Goal: Task Accomplishment & Management: Manage account settings

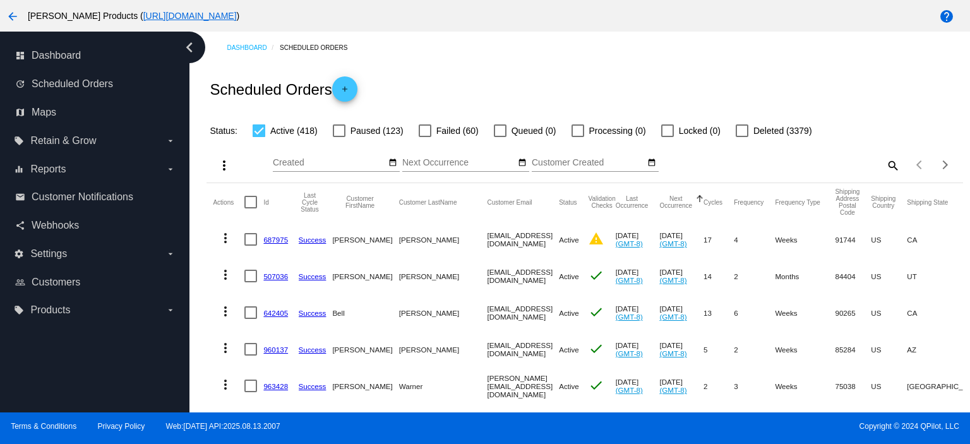
click at [884, 166] on mat-icon "search" at bounding box center [891, 165] width 15 height 20
click at [718, 163] on input "Search" at bounding box center [805, 163] width 188 height 10
paste input "[PERSON_NAME][EMAIL_ADDRESS][DOMAIN_NAME]"
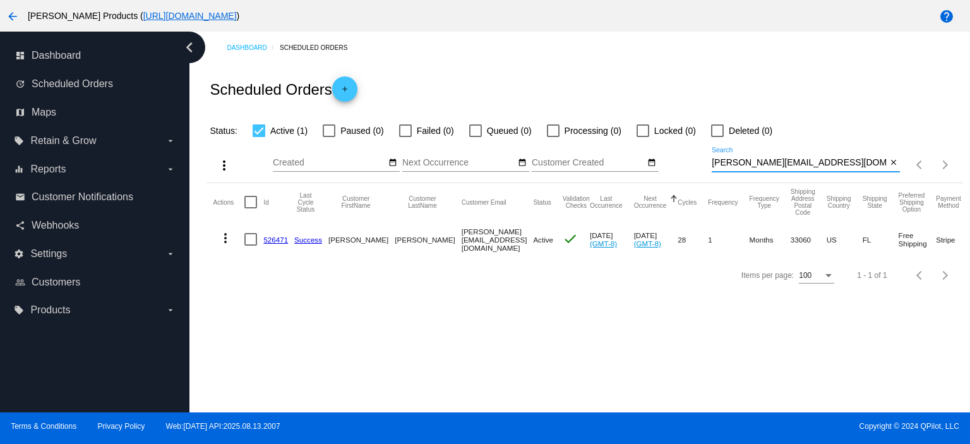
type input "[PERSON_NAME][EMAIL_ADDRESS][DOMAIN_NAME]"
click at [273, 237] on link "526471" at bounding box center [275, 239] width 25 height 8
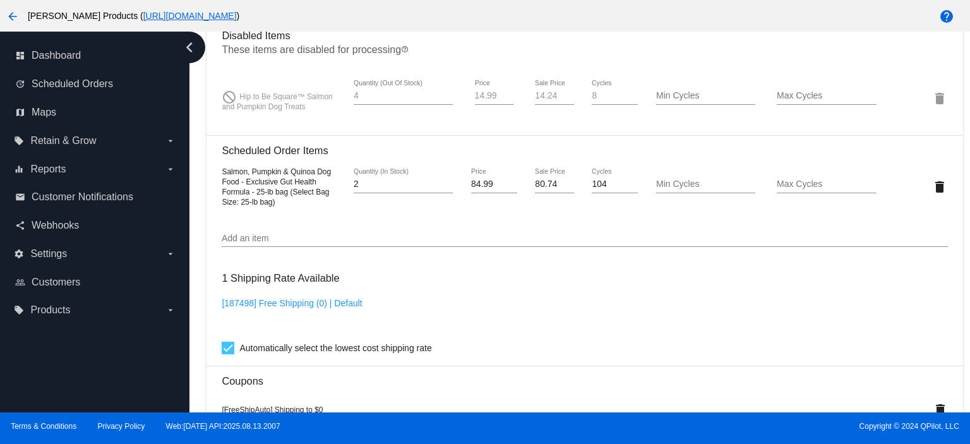
scroll to position [925, 0]
click at [932, 187] on mat-icon "delete" at bounding box center [939, 184] width 15 height 15
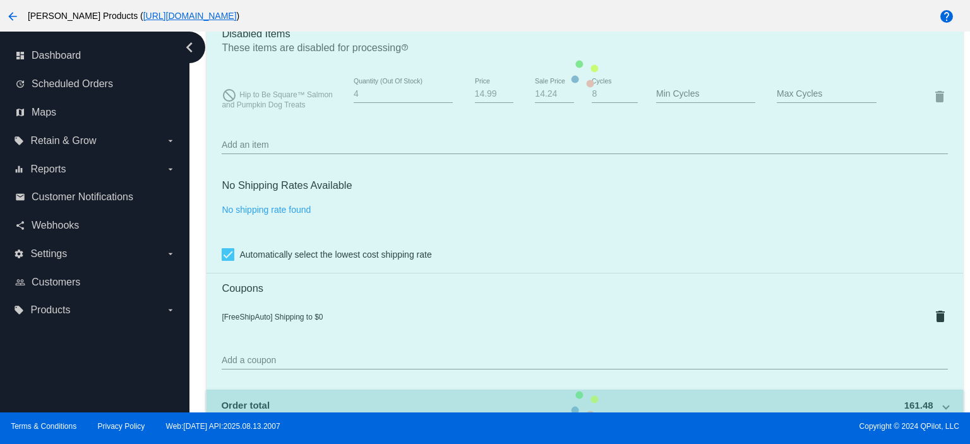
click at [247, 146] on mat-card "Customer 2697879: [PERSON_NAME] [PERSON_NAME][EMAIL_ADDRESS][DOMAIN_NAME] Custo…" at bounding box center [584, 74] width 756 height 1336
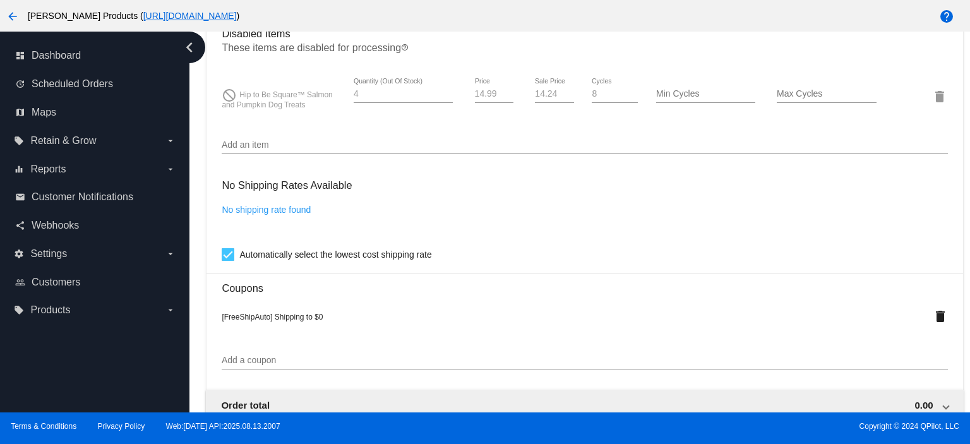
click at [234, 150] on input "Add an item" at bounding box center [584, 145] width 725 height 10
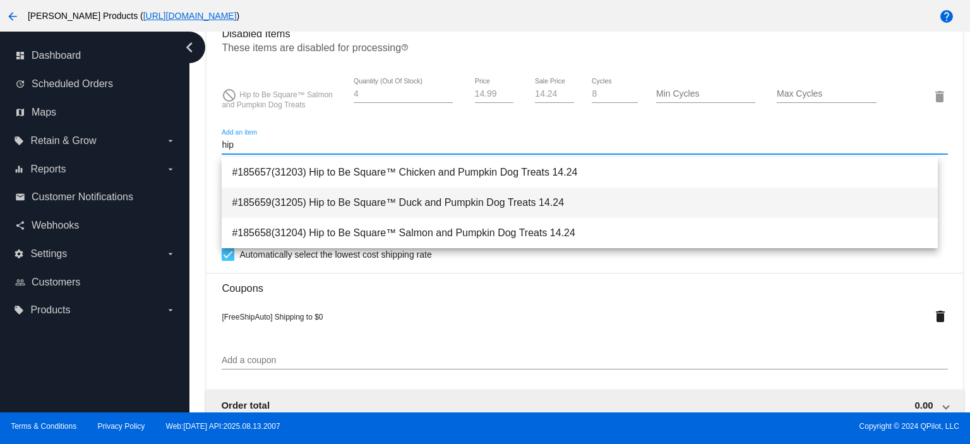
type input "hip"
click at [440, 196] on span "#185659(31205) Hip to Be Square™ Duck and Pumpkin Dog Treats 14.24" at bounding box center [580, 202] width 696 height 30
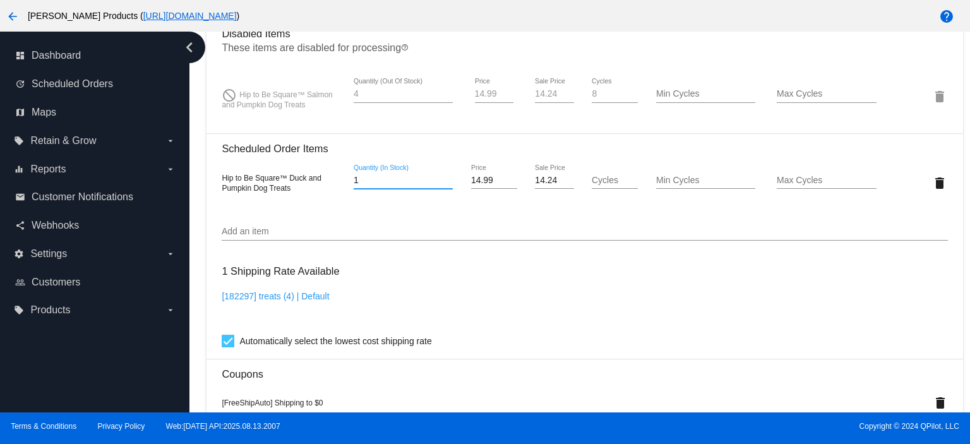
drag, startPoint x: 361, startPoint y: 184, endPoint x: 328, endPoint y: 189, distance: 33.2
click at [328, 189] on div "Hip to Be Square™ Duck and Pumpkin Dog Treats 1 Quantity (In Stock) 14.99 Price…" at bounding box center [584, 182] width 725 height 36
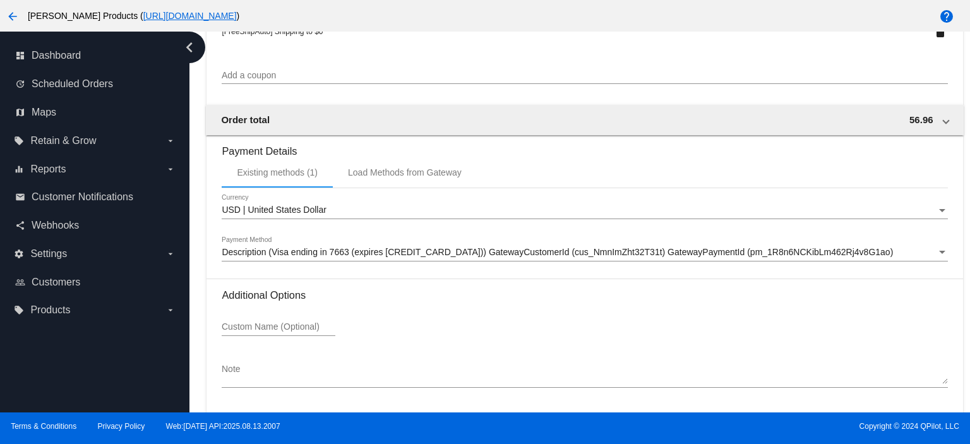
scroll to position [1345, 0]
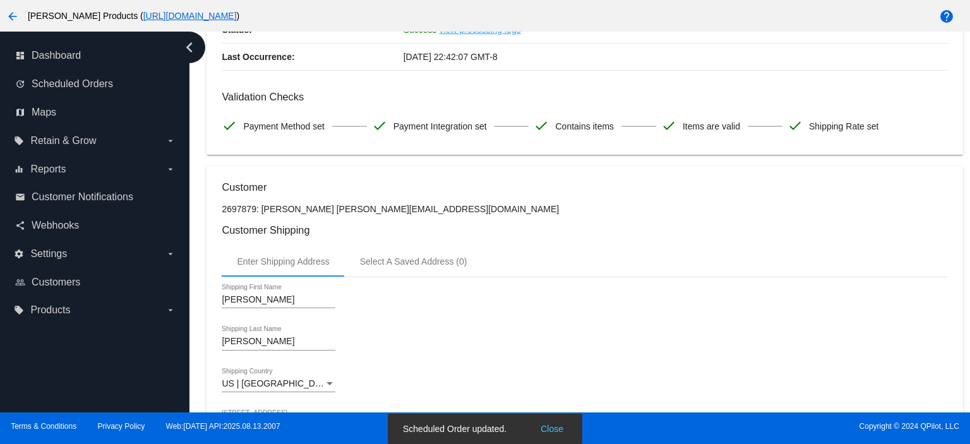
scroll to position [0, 0]
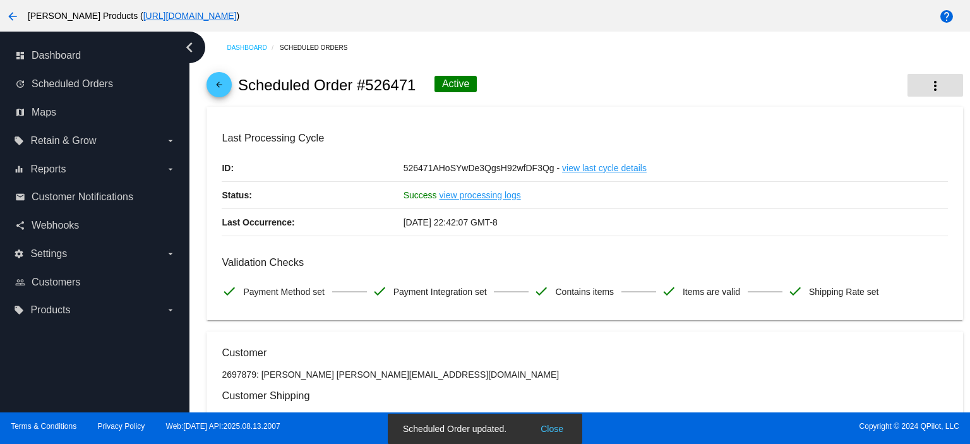
type input "4"
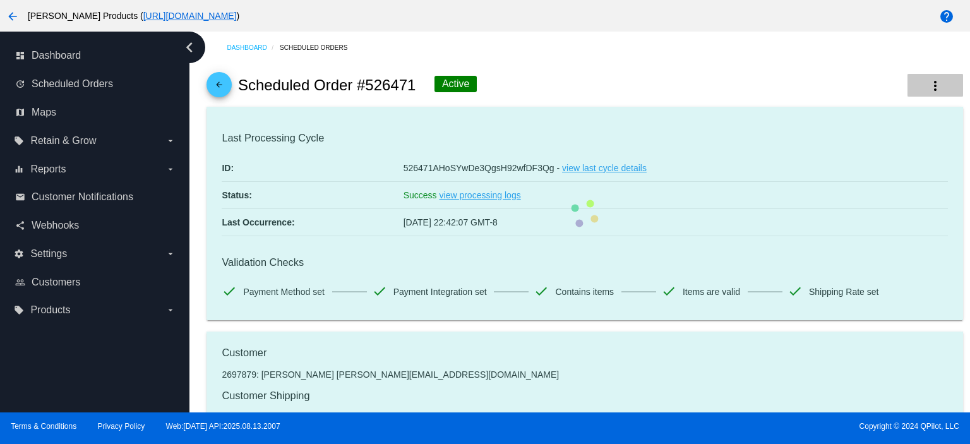
click at [915, 78] on button "more_vert" at bounding box center [935, 85] width 56 height 23
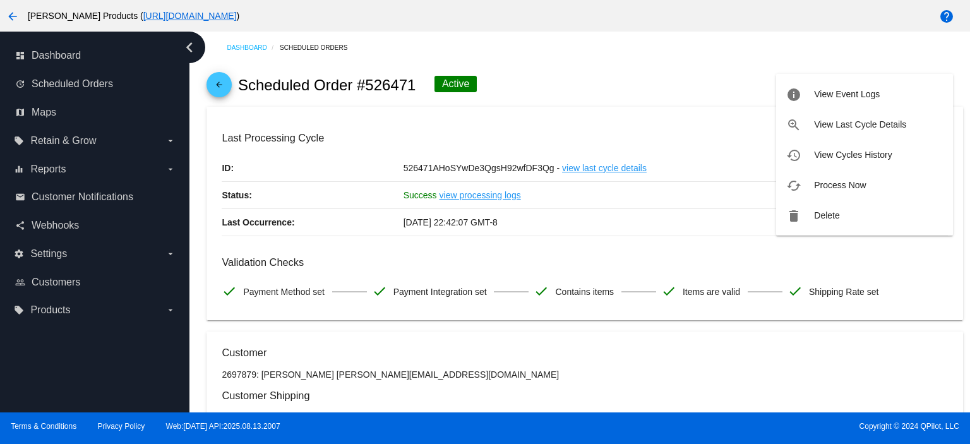
click at [639, 0] on div at bounding box center [485, 222] width 970 height 444
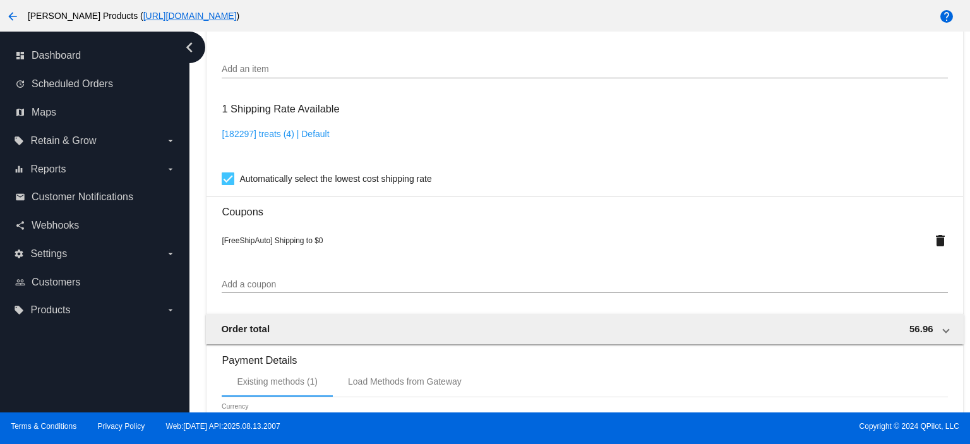
scroll to position [1094, 0]
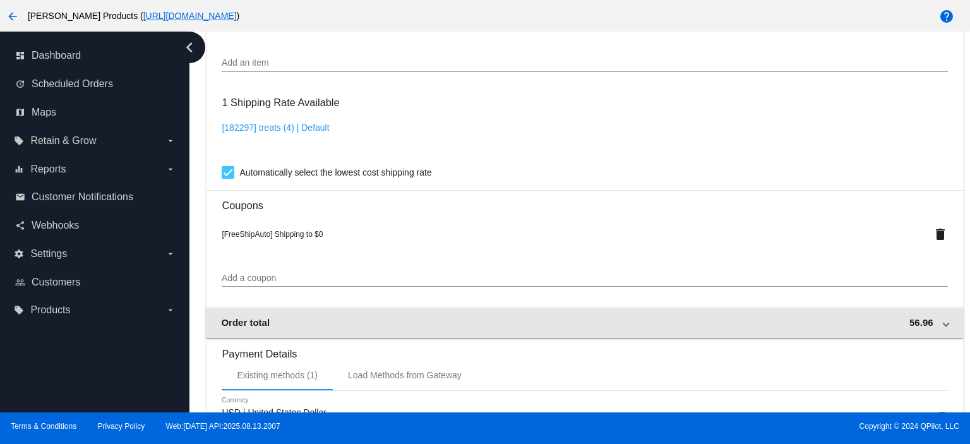
click at [470, 319] on mat-expansion-panel-header "Order total 56.96" at bounding box center [584, 322] width 757 height 30
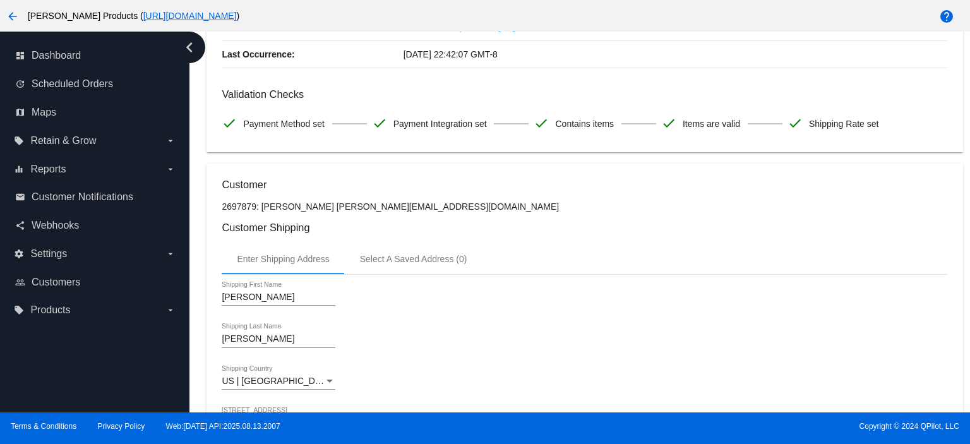
scroll to position [0, 0]
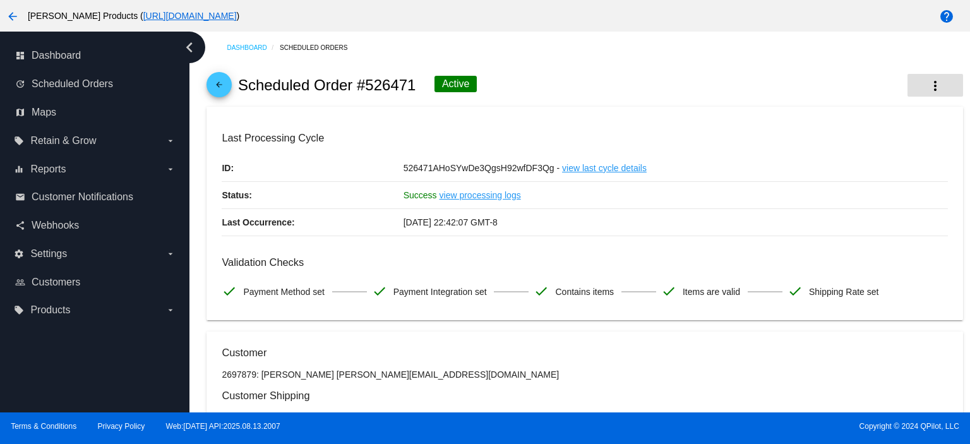
click at [927, 88] on mat-icon "more_vert" at bounding box center [934, 85] width 15 height 15
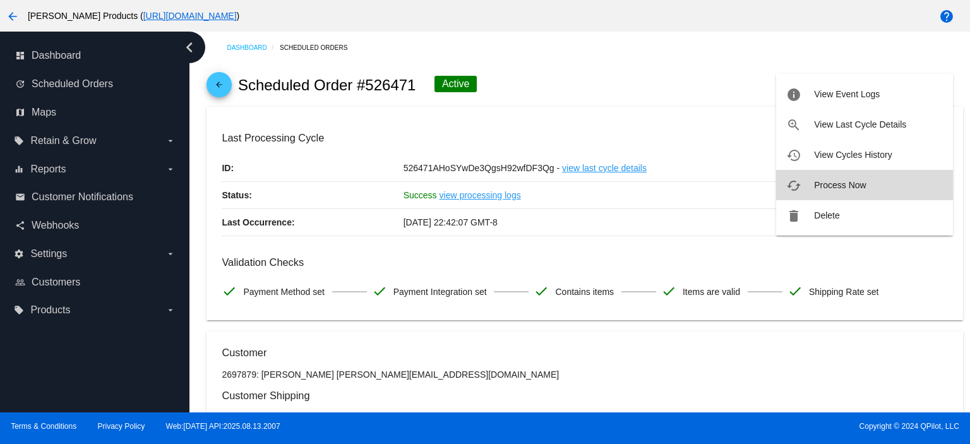
click at [857, 181] on span "Process Now" at bounding box center [840, 185] width 52 height 10
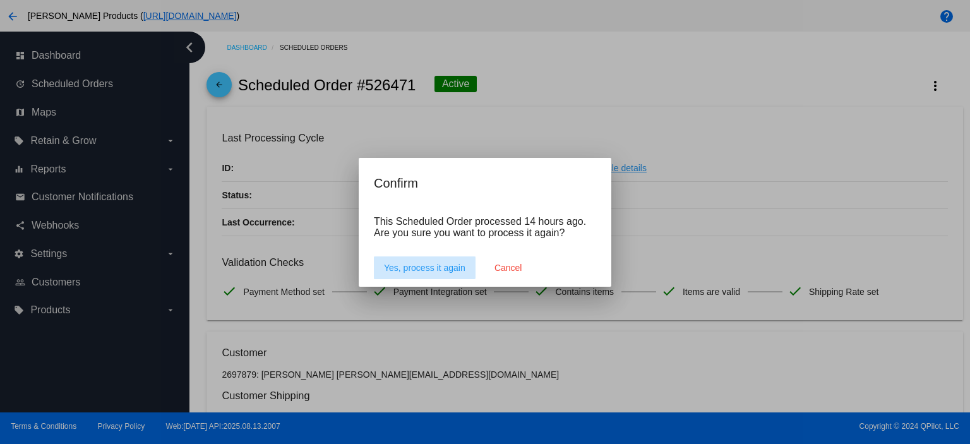
click at [421, 264] on span "Yes, process it again" at bounding box center [424, 268] width 81 height 10
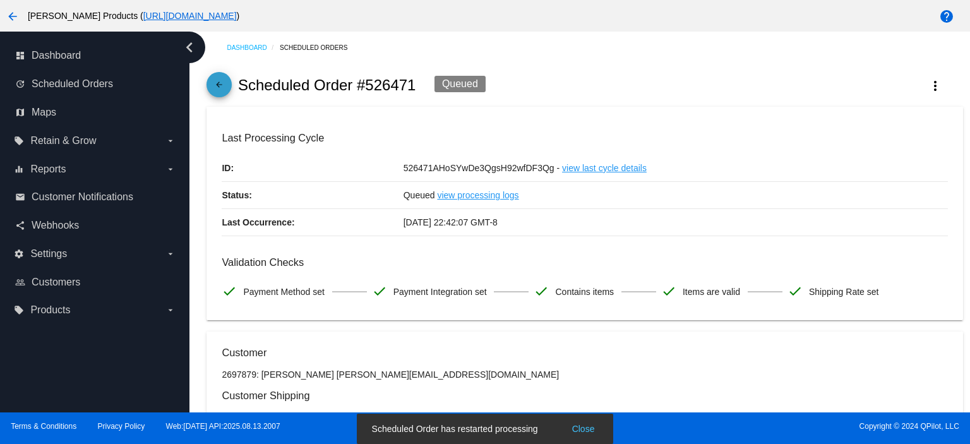
click at [225, 86] on mat-icon "arrow_back" at bounding box center [218, 87] width 15 height 15
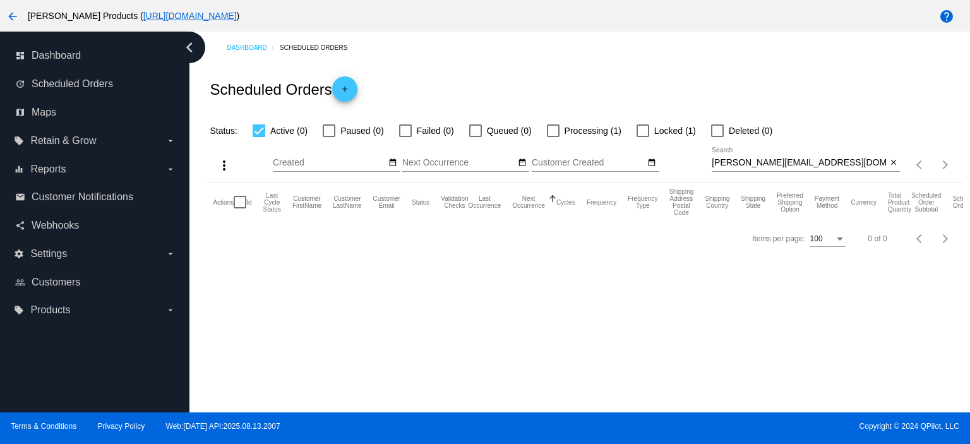
click at [811, 160] on input "[PERSON_NAME][EMAIL_ADDRESS][DOMAIN_NAME]" at bounding box center [798, 163] width 175 height 10
click at [890, 158] on mat-icon "close" at bounding box center [893, 163] width 9 height 10
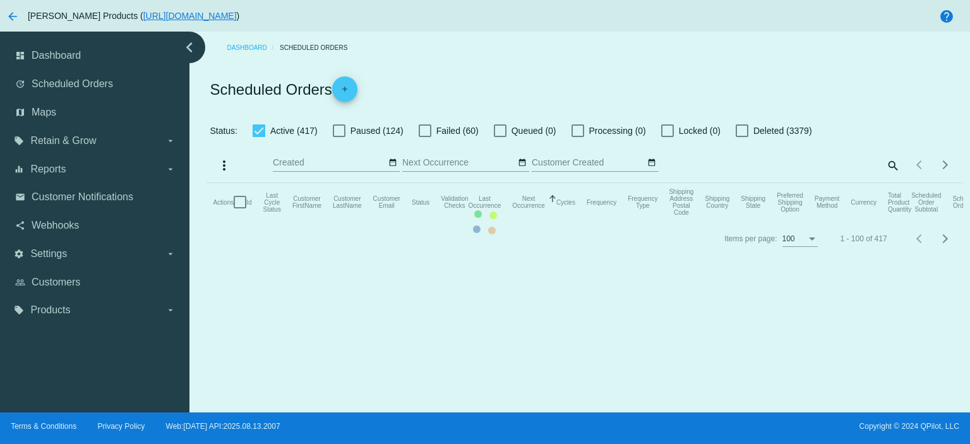
click at [890, 183] on mat-table "Actions Id Last Cycle Status Customer FirstName Customer LastName Customer Emai…" at bounding box center [584, 202] width 756 height 38
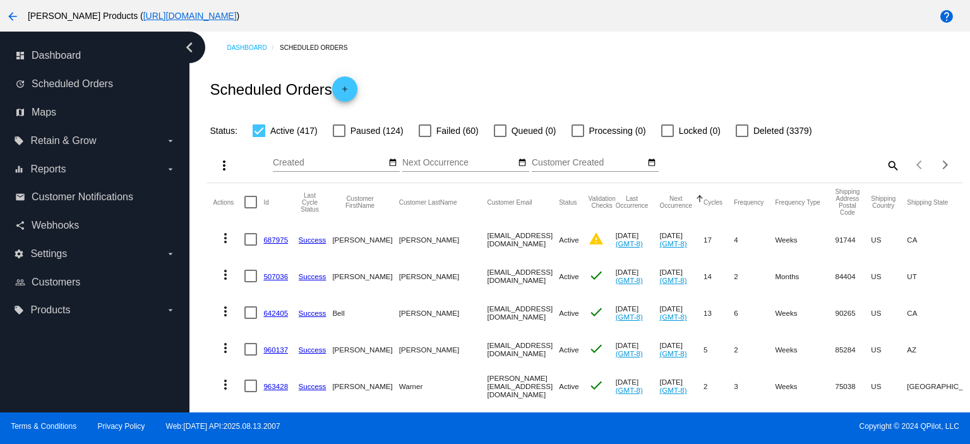
click at [884, 166] on mat-icon "search" at bounding box center [891, 165] width 15 height 20
click at [711, 164] on input "Search" at bounding box center [805, 163] width 188 height 10
paste input "[EMAIL_ADDRESS][DOMAIN_NAME]"
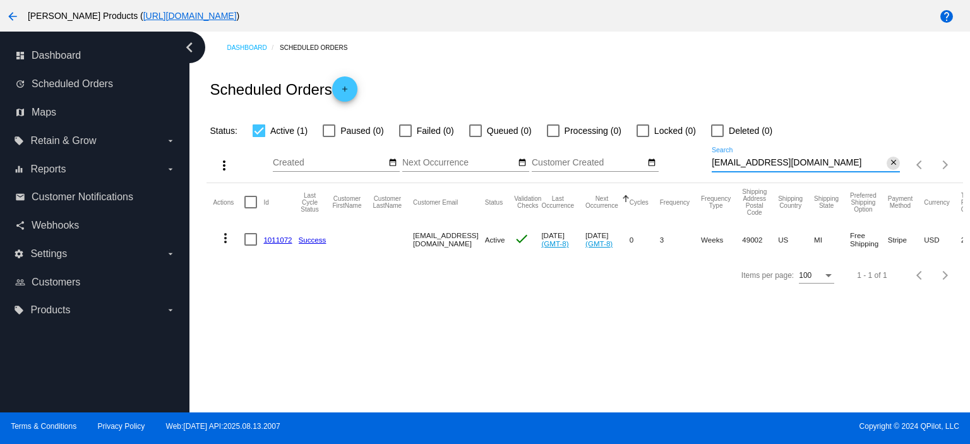
type input "[EMAIL_ADDRESS][DOMAIN_NAME]"
click at [893, 162] on mat-icon "close" at bounding box center [893, 163] width 9 height 10
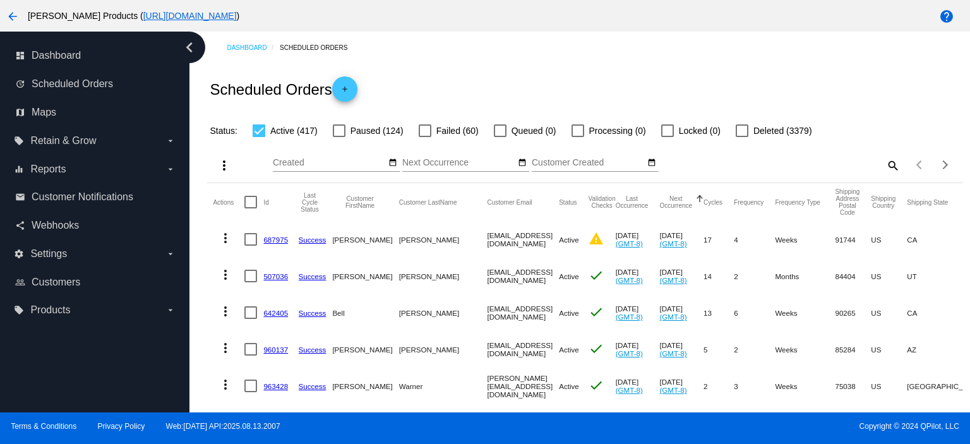
click at [873, 165] on div "search" at bounding box center [805, 165] width 188 height 20
click at [884, 164] on mat-icon "search" at bounding box center [891, 165] width 15 height 20
click at [735, 163] on input "Search" at bounding box center [805, 163] width 188 height 10
paste input "[PERSON_NAME][EMAIL_ADDRESS][DOMAIN_NAME]"
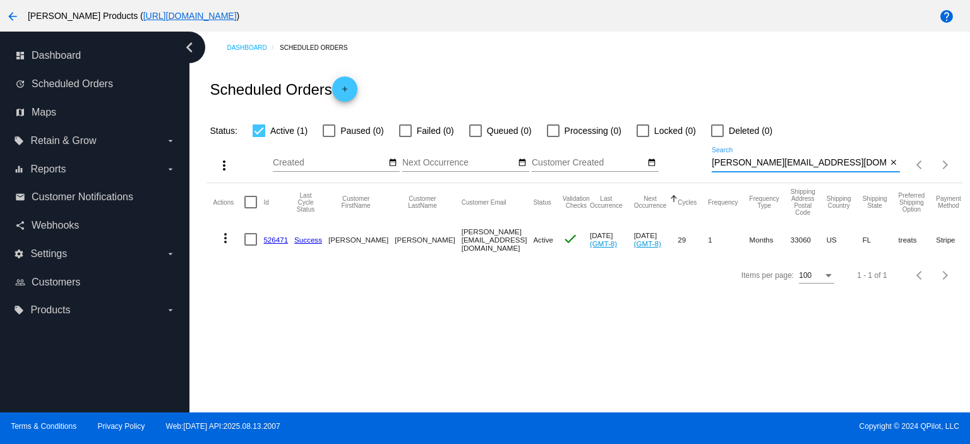
type input "[PERSON_NAME][EMAIL_ADDRESS][DOMAIN_NAME]"
click at [275, 234] on mat-cell "526471" at bounding box center [278, 239] width 31 height 37
click at [275, 240] on link "526471" at bounding box center [275, 239] width 25 height 8
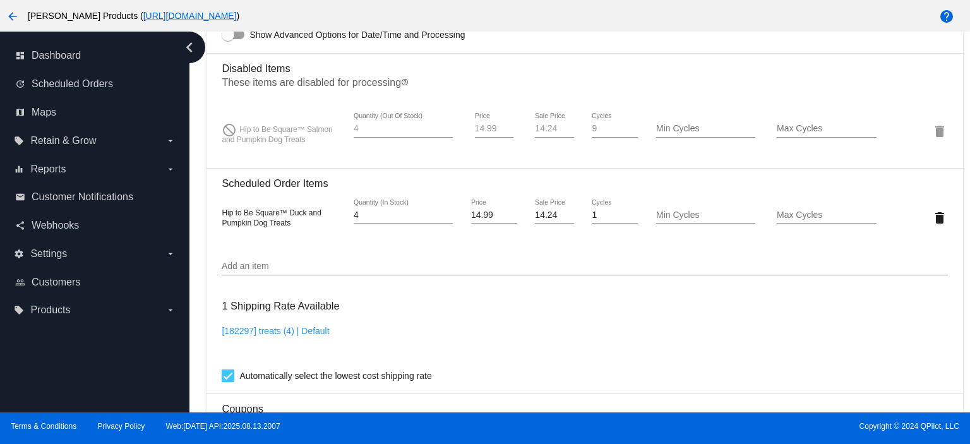
scroll to position [925, 0]
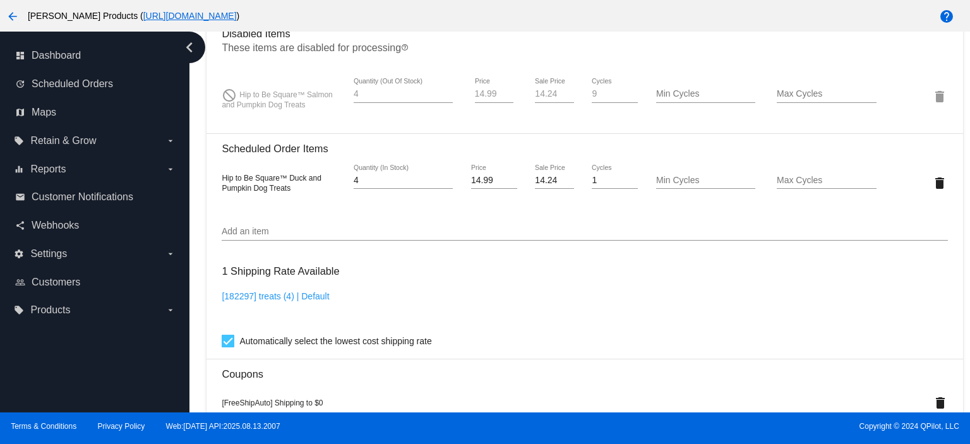
click at [235, 234] on input "Add an item" at bounding box center [584, 232] width 725 height 10
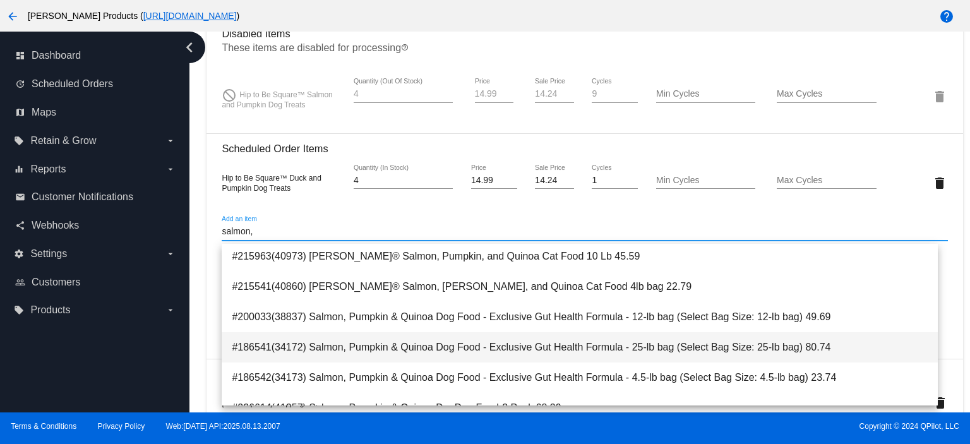
scroll to position [84, 0]
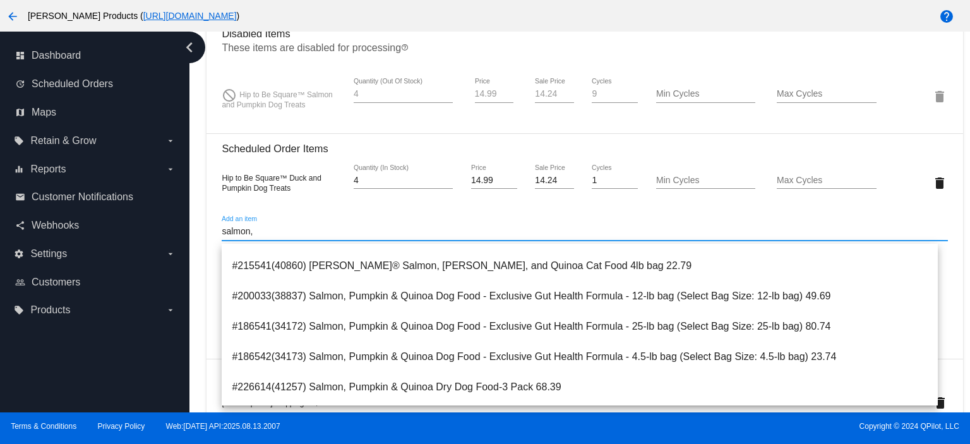
type input "salmon,"
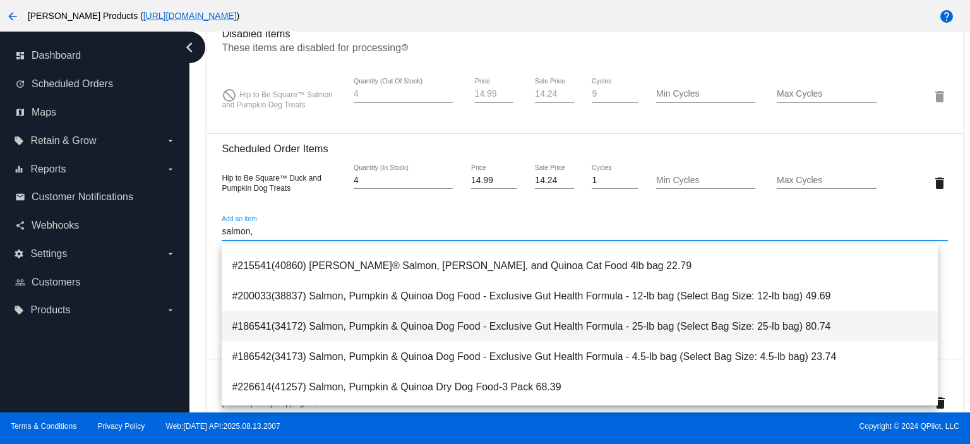
click at [620, 326] on span "#186541(34172) Salmon, Pumpkin & Quinoa Dog Food - Exclusive Gut Health Formula…" at bounding box center [580, 326] width 696 height 30
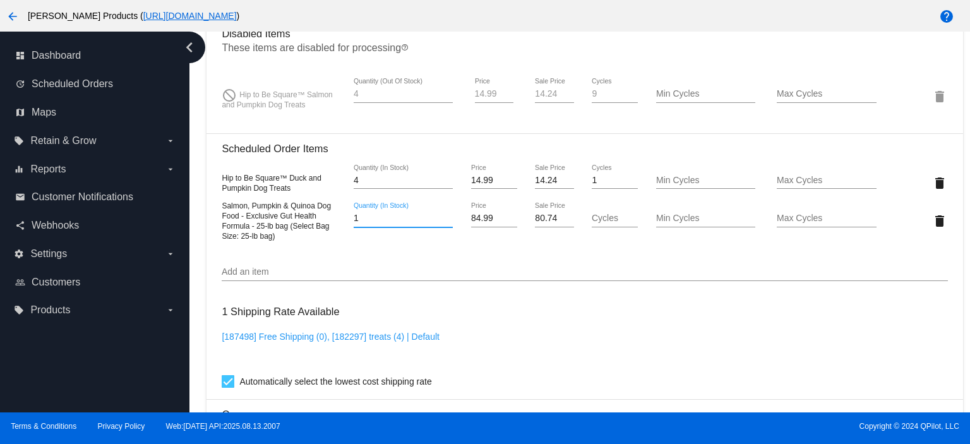
drag, startPoint x: 359, startPoint y: 223, endPoint x: 321, endPoint y: 222, distance: 37.3
click at [332, 223] on div "Salmon, Pumpkin & Quinoa Dog Food - Exclusive Gut Health Formula - 25-lb bag (S…" at bounding box center [584, 220] width 725 height 40
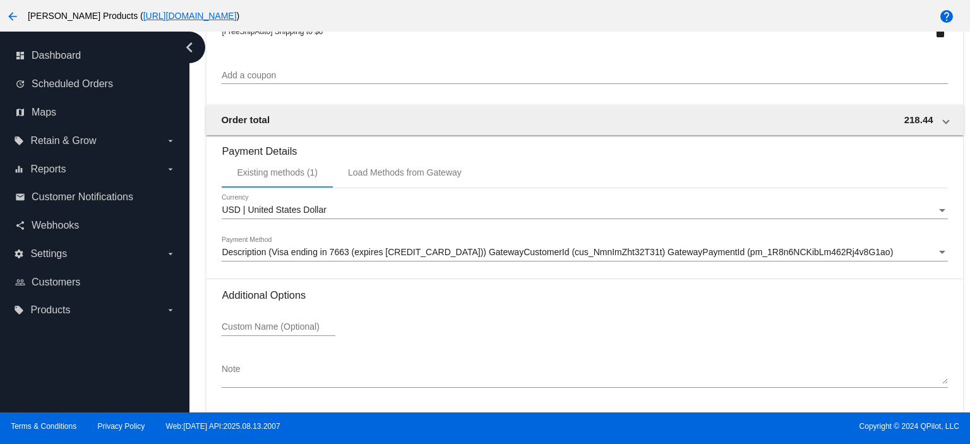
scroll to position [1388, 0]
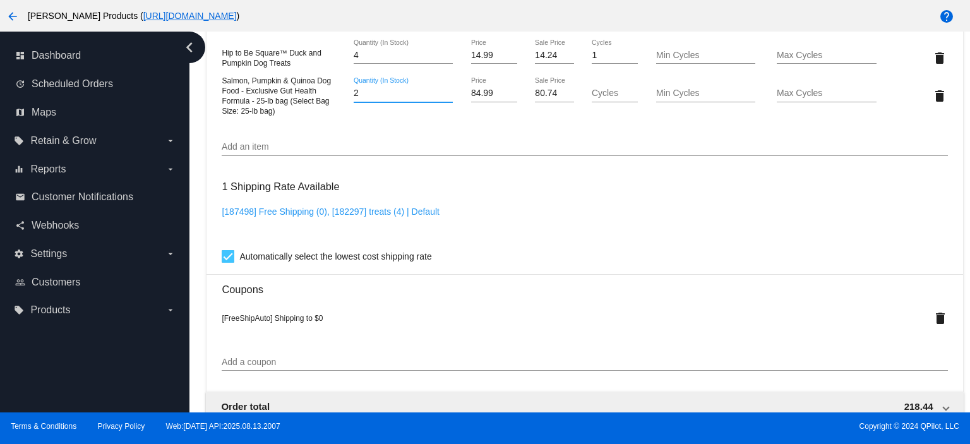
scroll to position [883, 0]
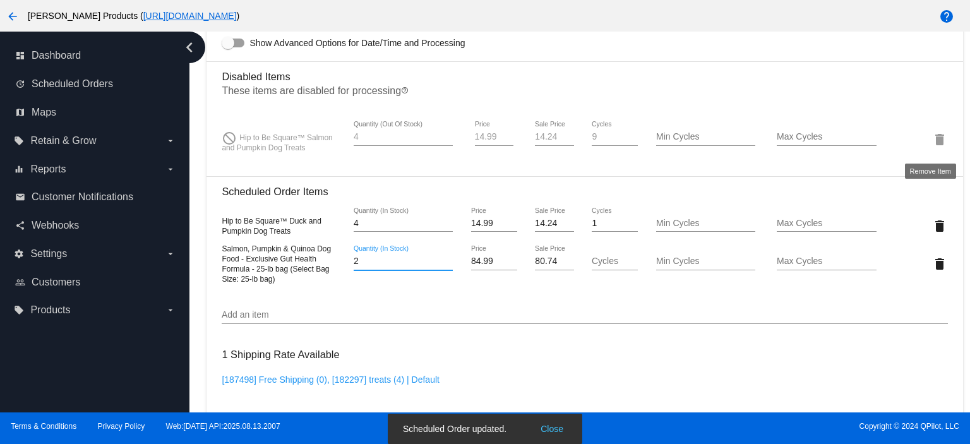
type input "2"
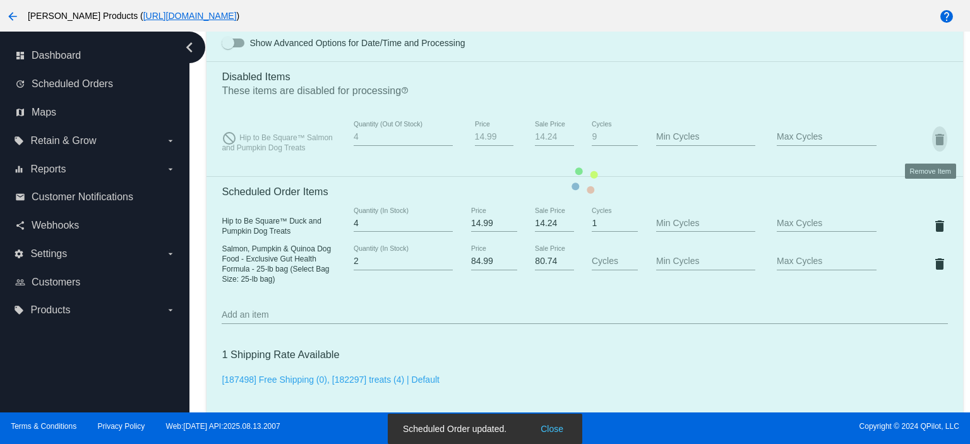
click at [927, 143] on mat-card "Customer 2697879: [PERSON_NAME] [PERSON_NAME][EMAIL_ADDRESS][DOMAIN_NAME] Custo…" at bounding box center [584, 180] width 756 height 1462
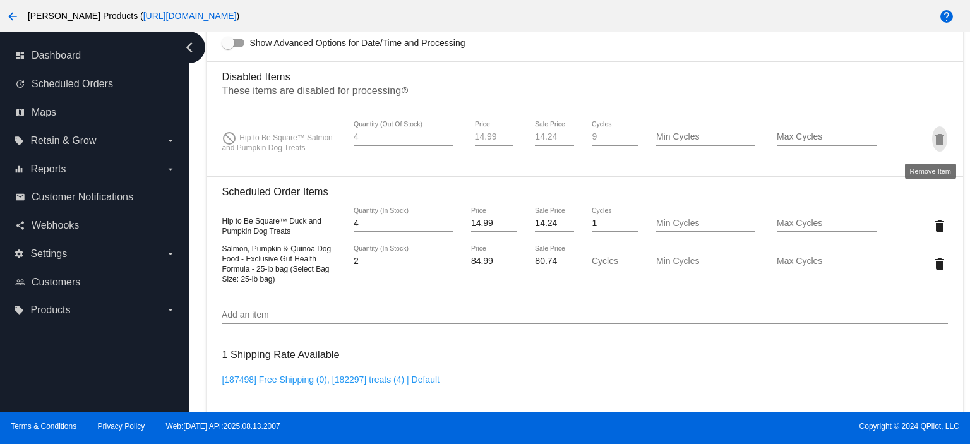
click at [932, 142] on mat-icon "delete" at bounding box center [939, 139] width 15 height 15
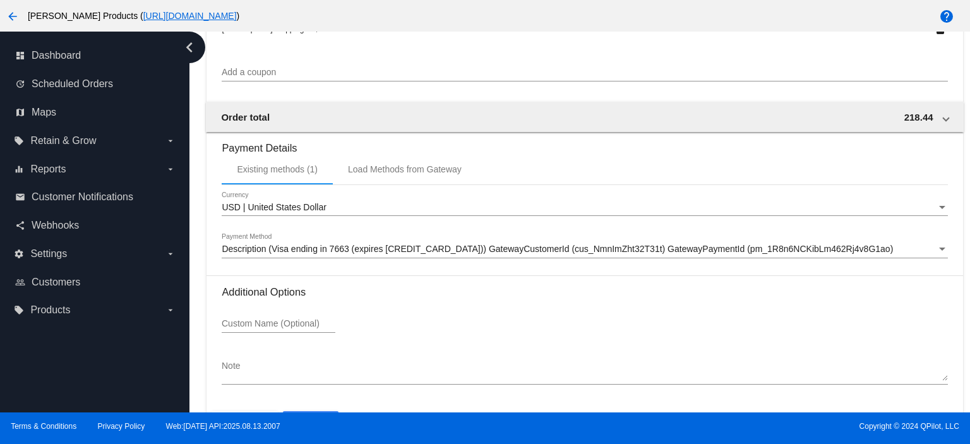
scroll to position [1272, 0]
